Goal: Task Accomplishment & Management: Manage account settings

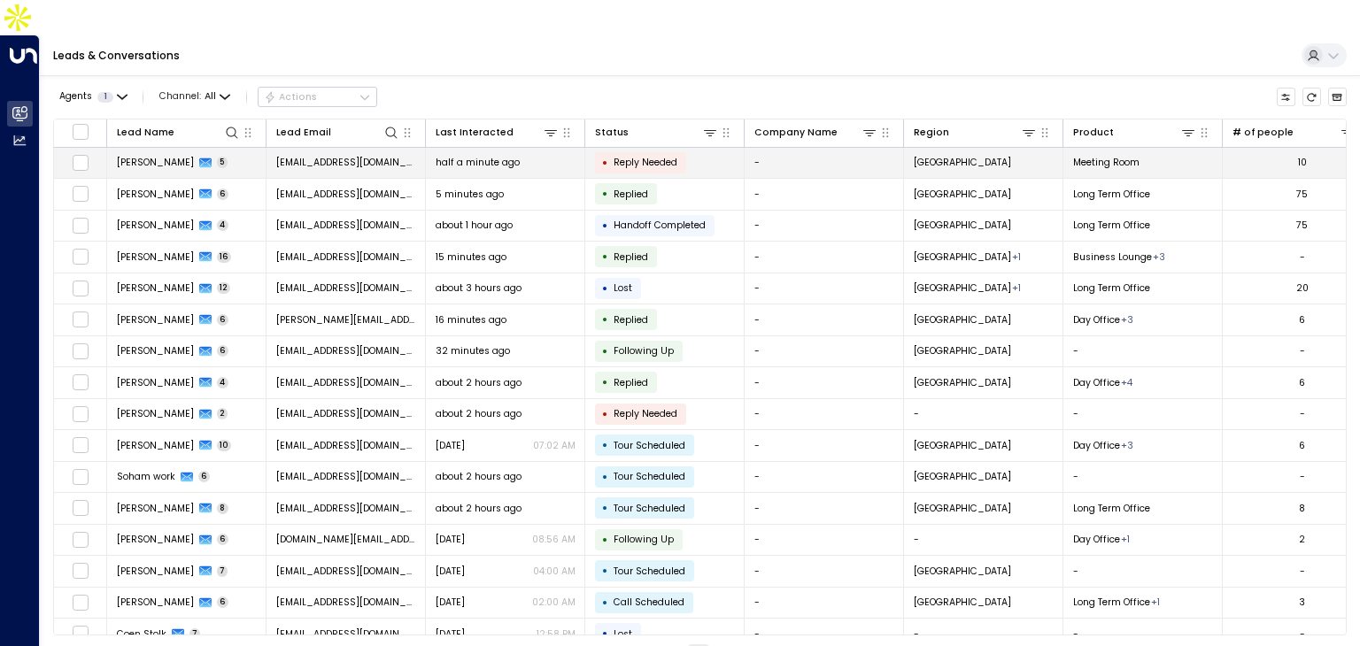
click at [518, 148] on td "half a minute ago" at bounding box center [505, 163] width 159 height 31
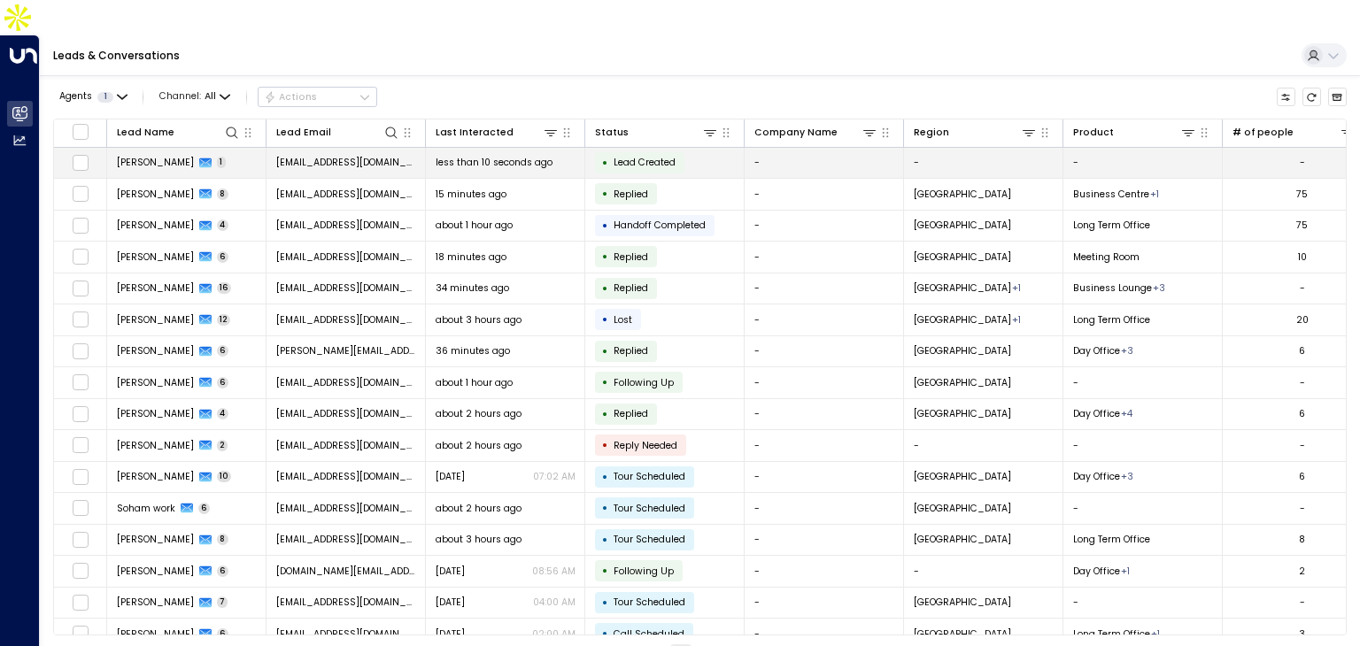
click at [223, 157] on span "1" at bounding box center [222, 163] width 10 height 12
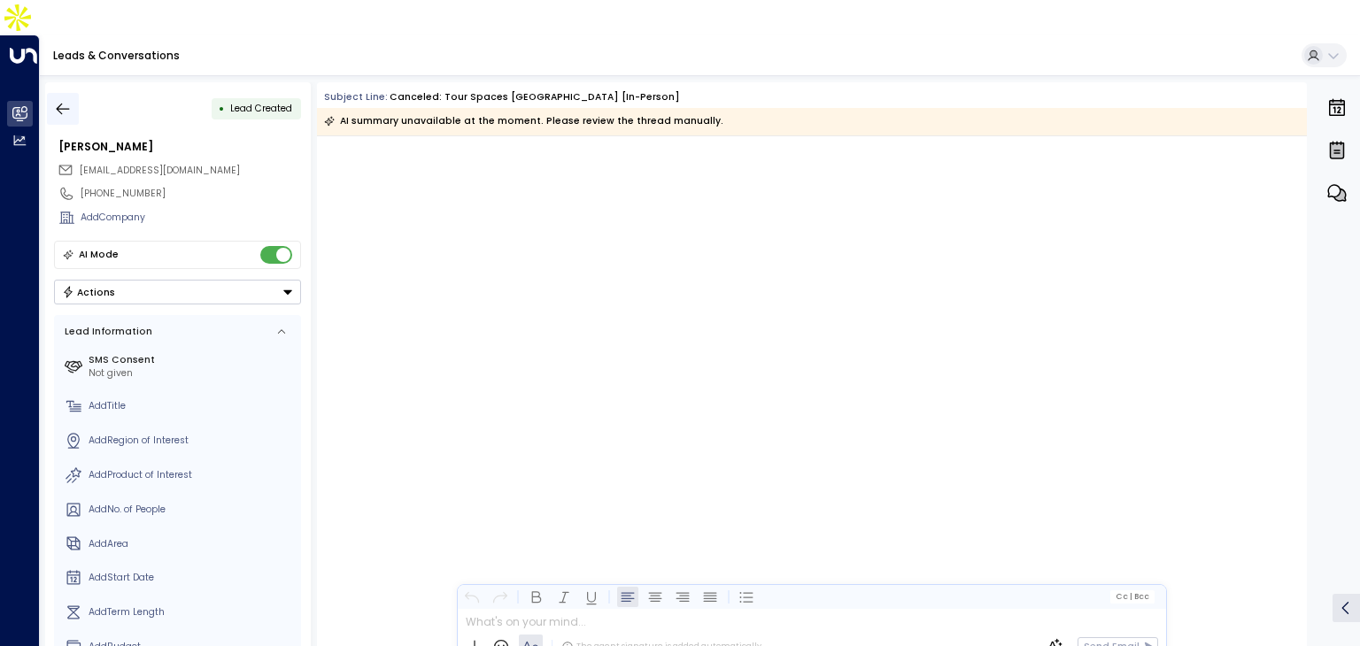
click at [59, 100] on icon "button" at bounding box center [63, 109] width 18 height 18
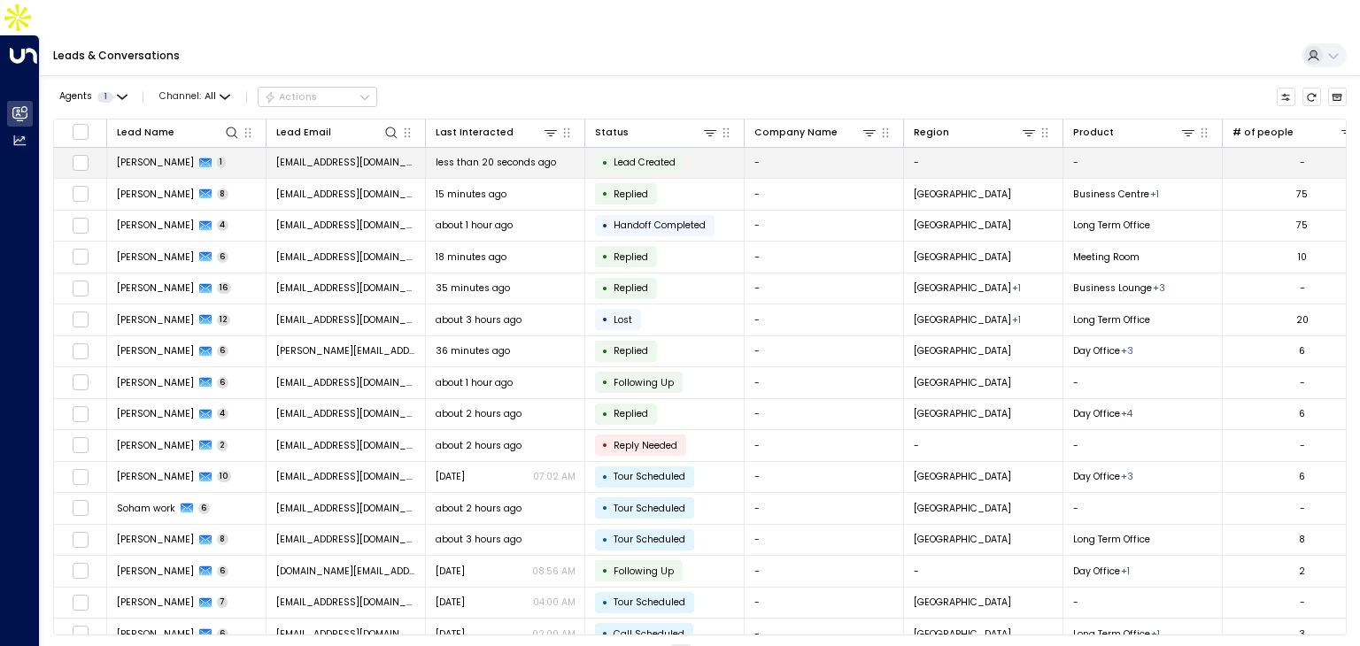
click at [194, 156] on span "[PERSON_NAME]" at bounding box center [155, 162] width 77 height 13
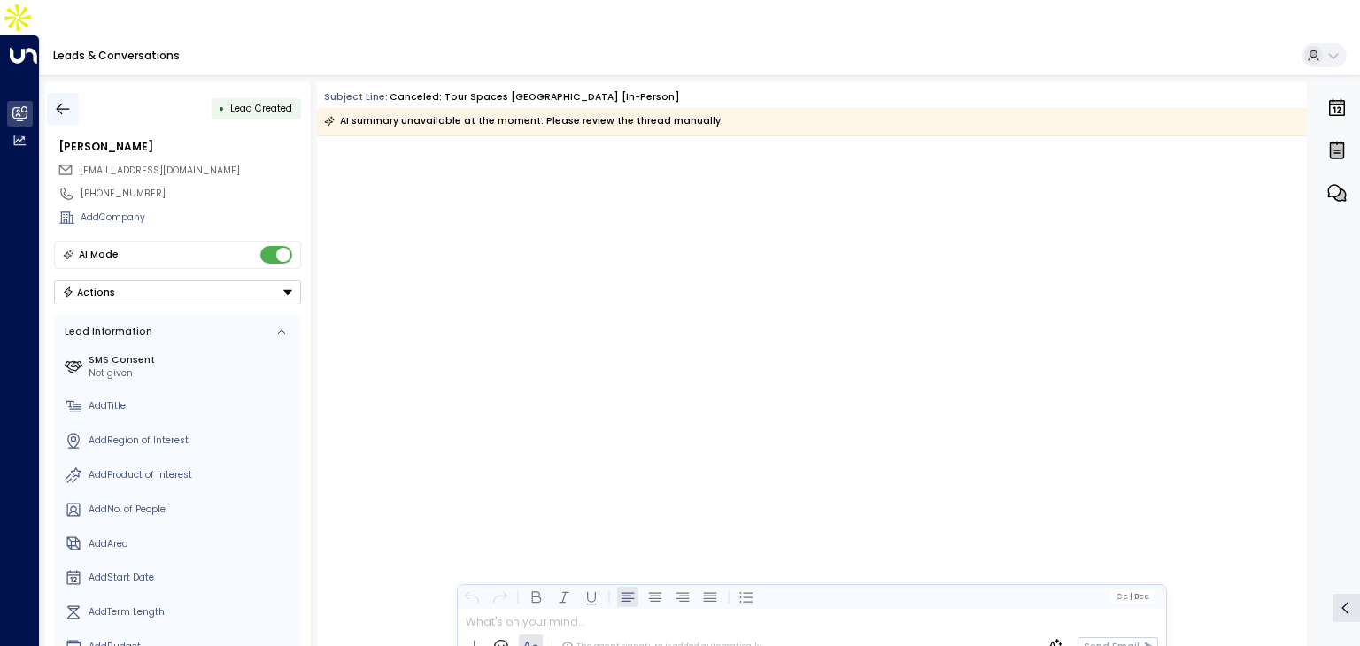
click at [64, 100] on icon "button" at bounding box center [63, 109] width 18 height 18
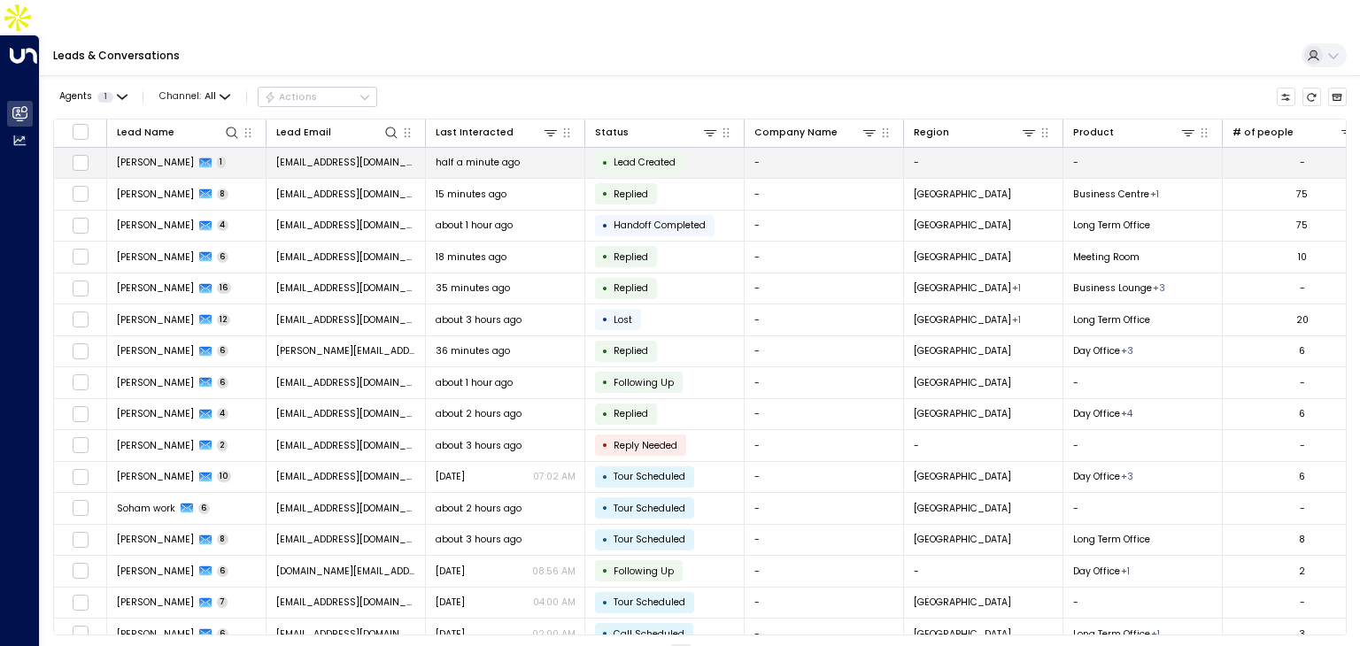
click at [567, 156] on div "half a minute ago" at bounding box center [506, 162] width 140 height 13
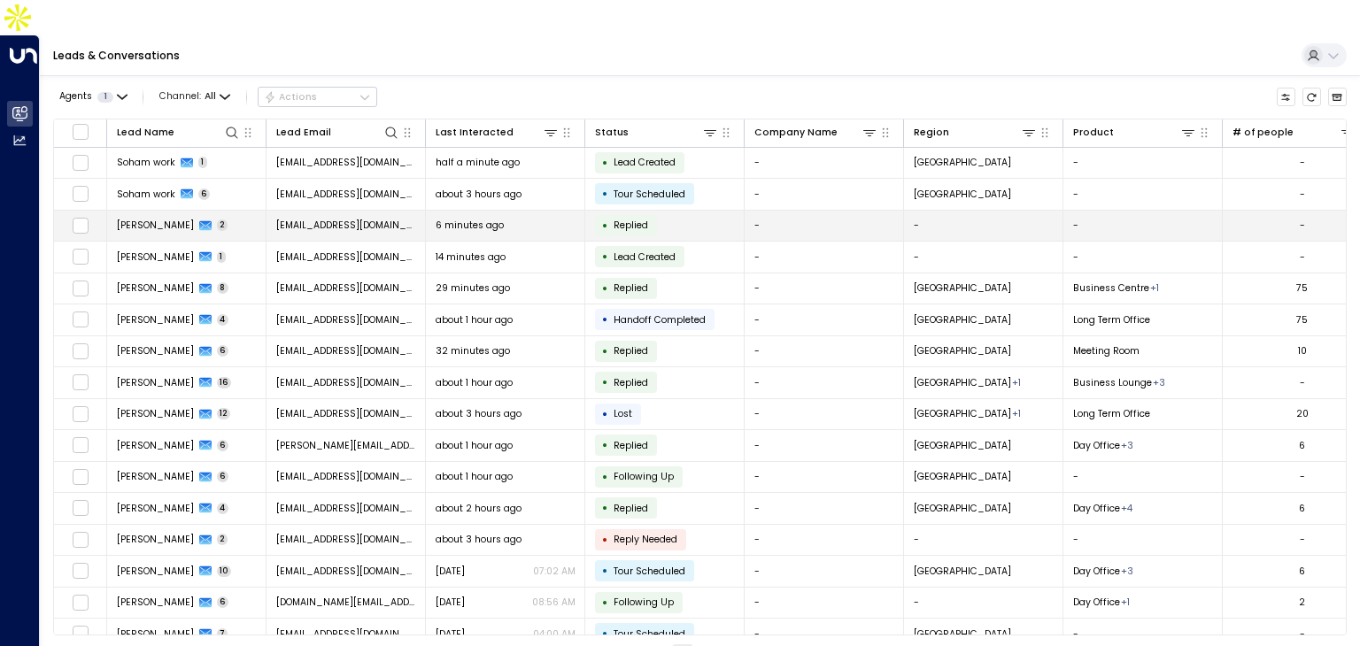
click at [267, 211] on td "[EMAIL_ADDRESS][DOMAIN_NAME]" at bounding box center [346, 226] width 159 height 31
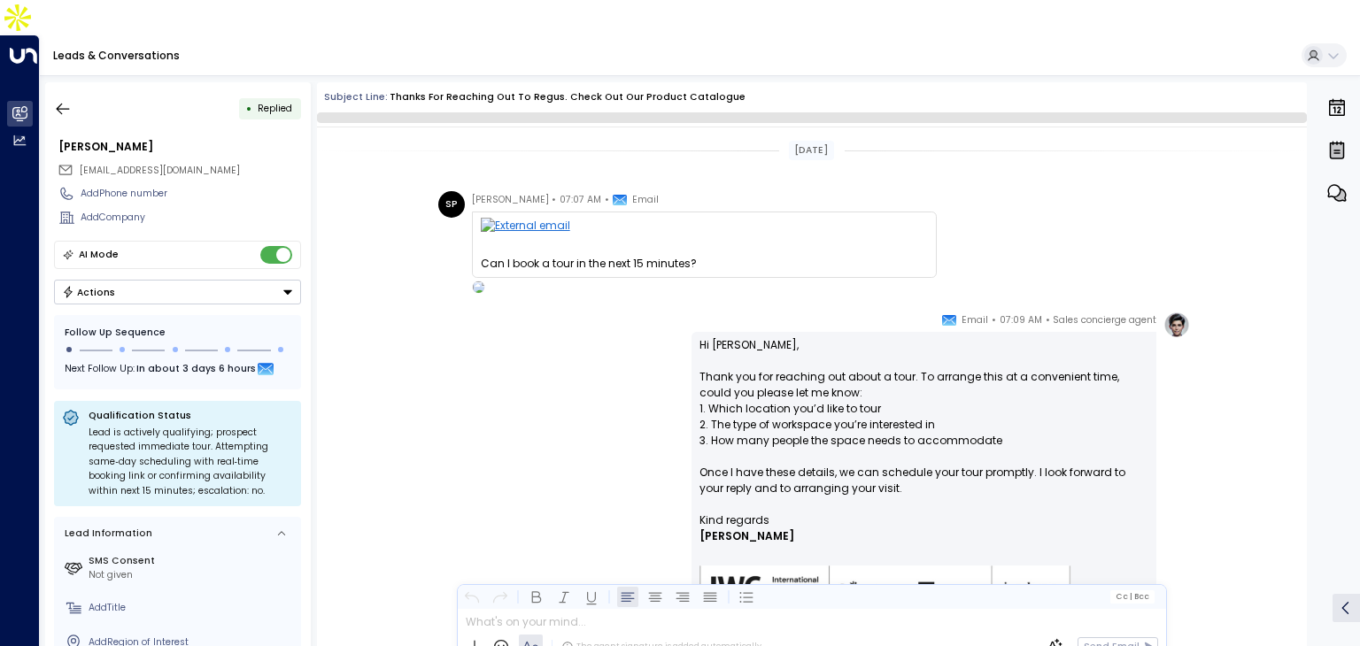
scroll to position [120, 0]
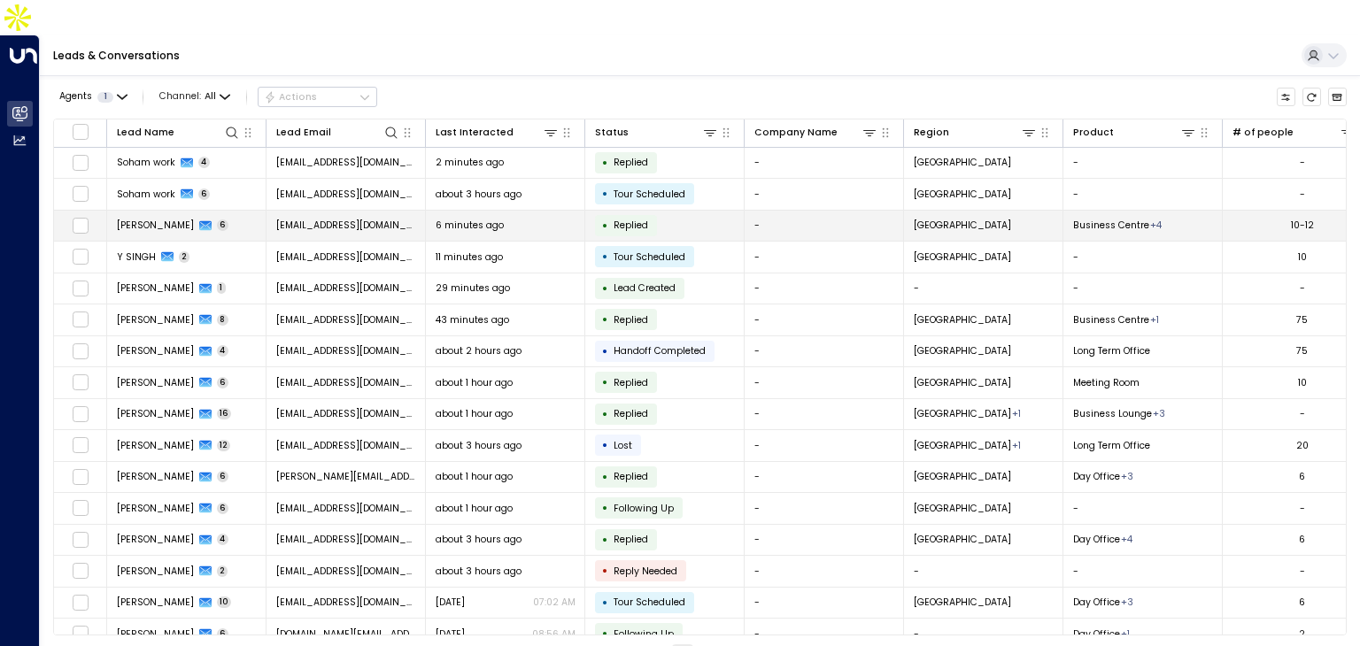
click at [237, 211] on td "Sharvari Pabrekar 6" at bounding box center [186, 226] width 159 height 31
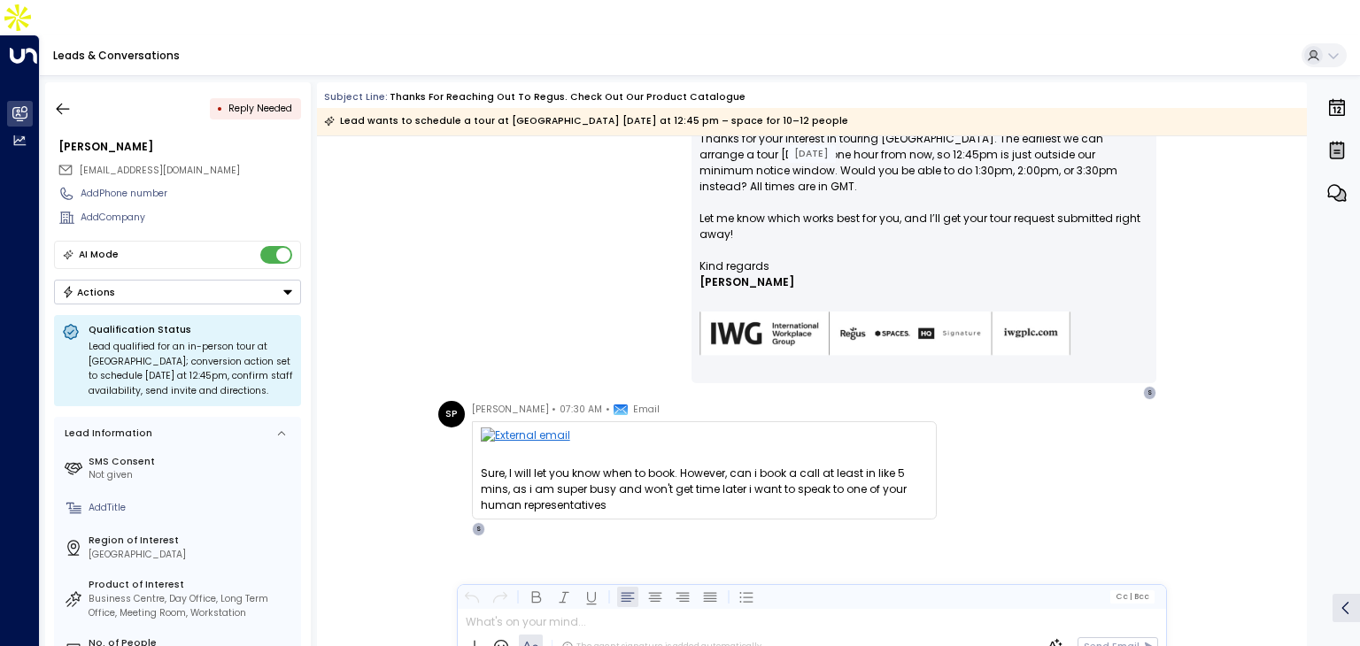
scroll to position [1272, 0]
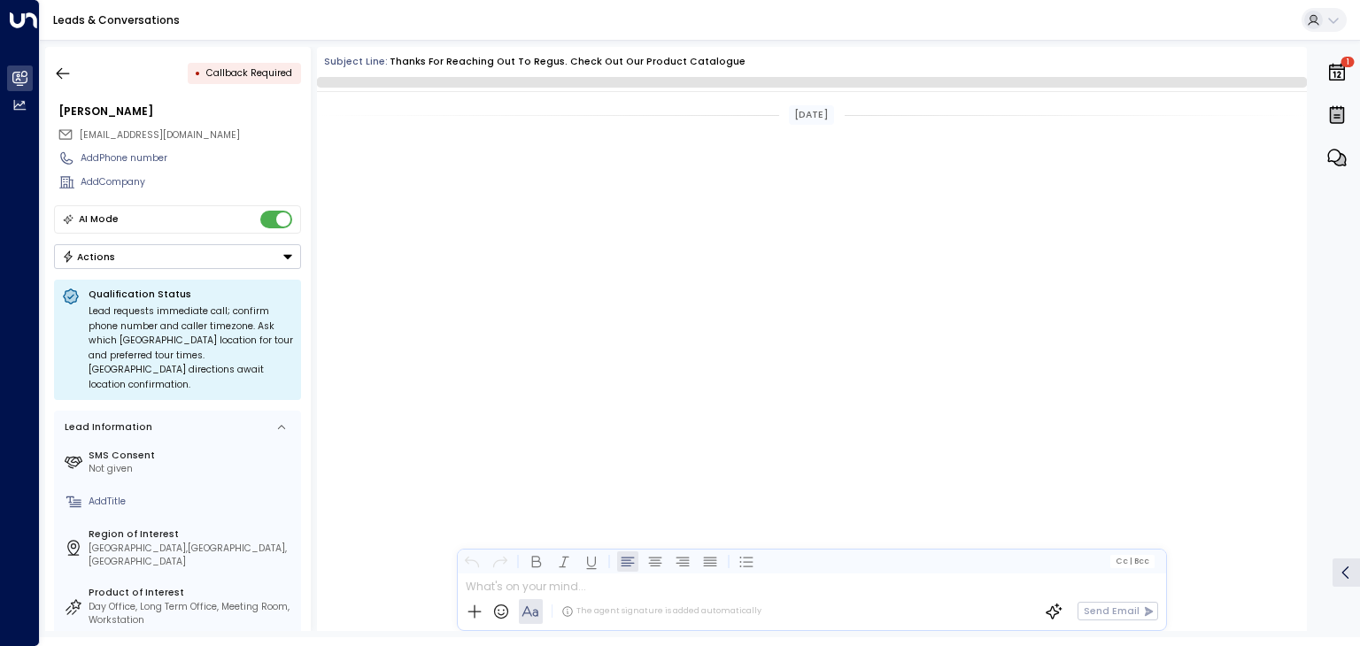
scroll to position [2868, 0]
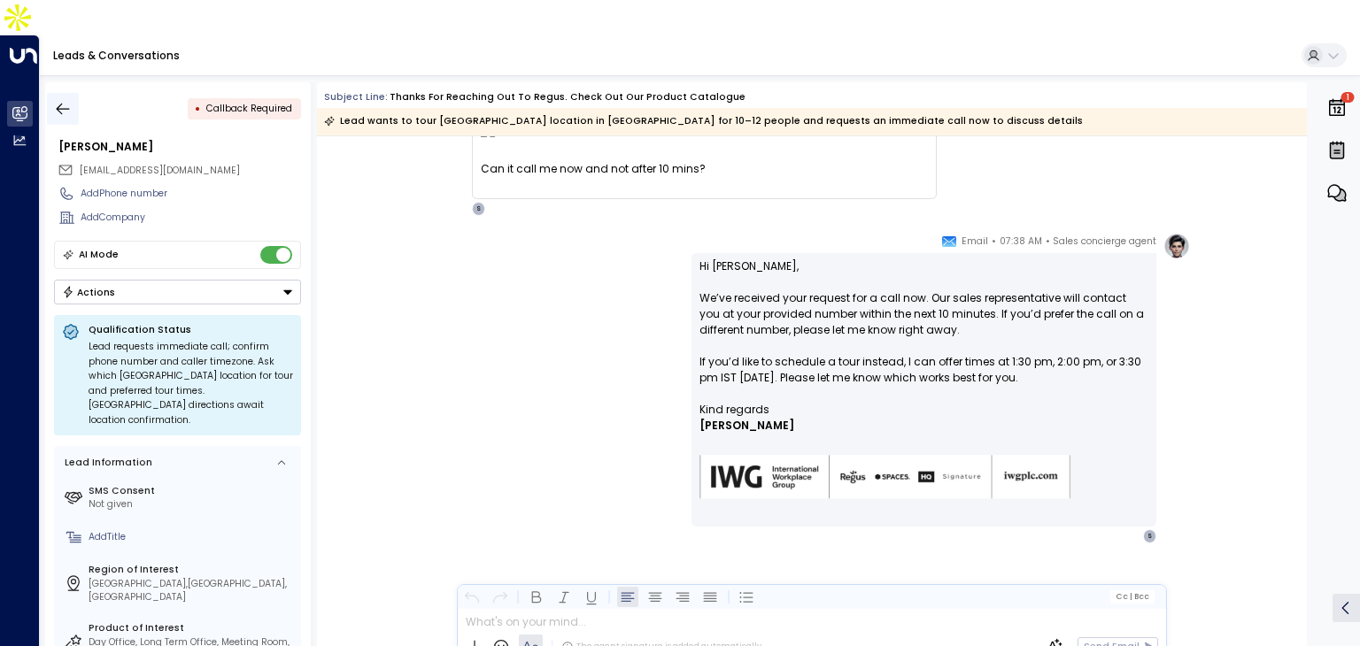
click at [54, 100] on icon "button" at bounding box center [63, 109] width 18 height 18
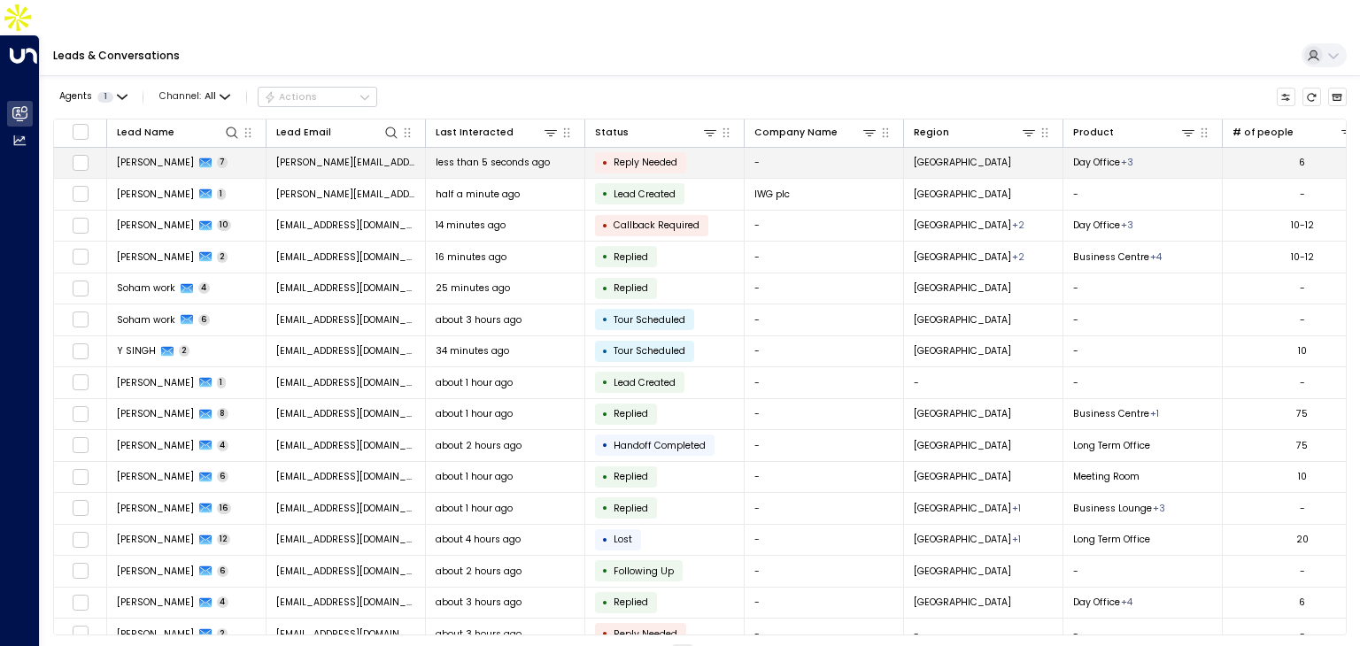
click at [255, 148] on td "[PERSON_NAME] 7" at bounding box center [186, 163] width 159 height 31
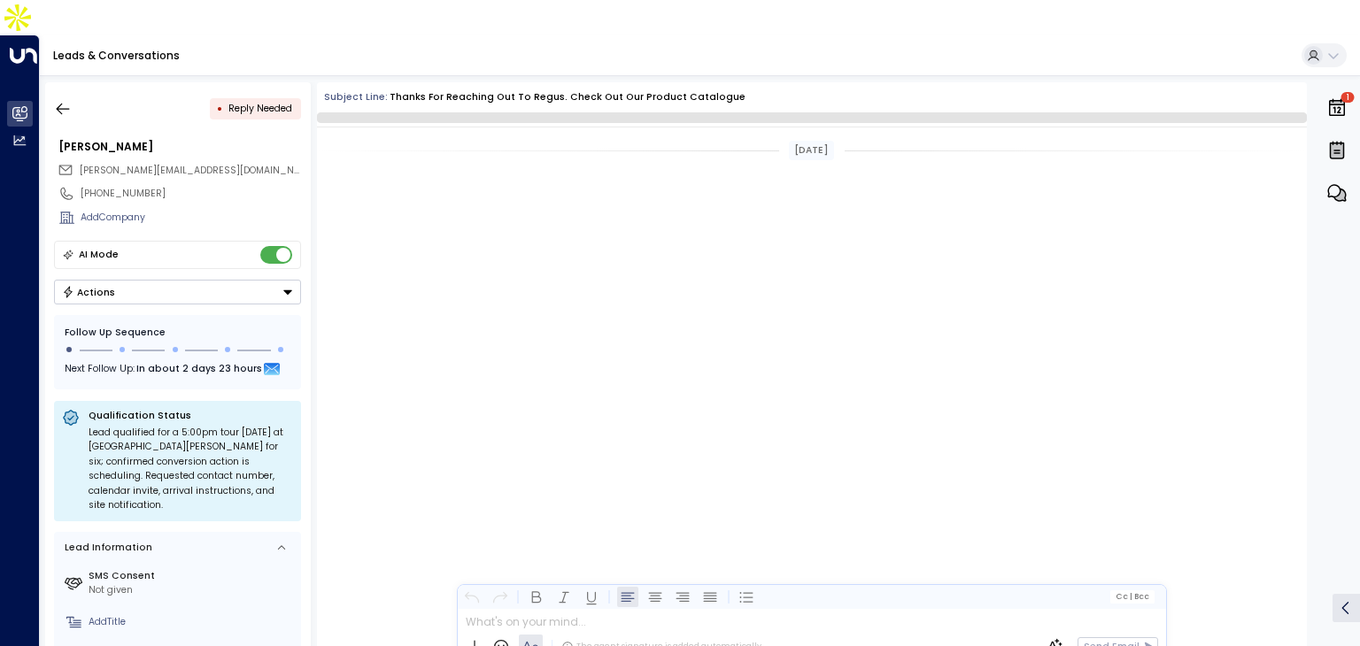
scroll to position [1526, 0]
